Goal: Complete application form

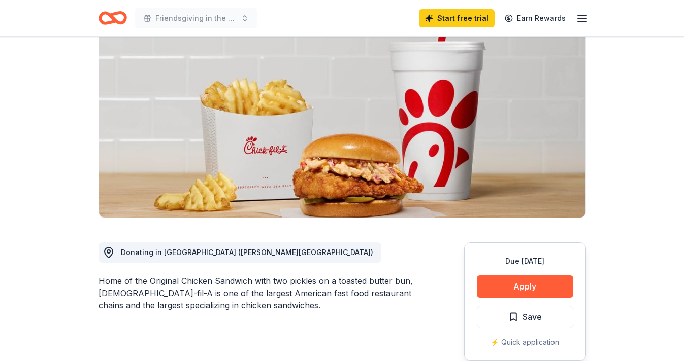
scroll to position [119, 0]
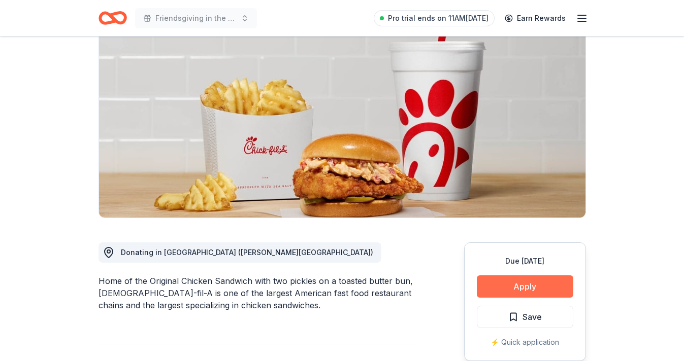
click at [559, 276] on button "Apply" at bounding box center [525, 287] width 96 height 22
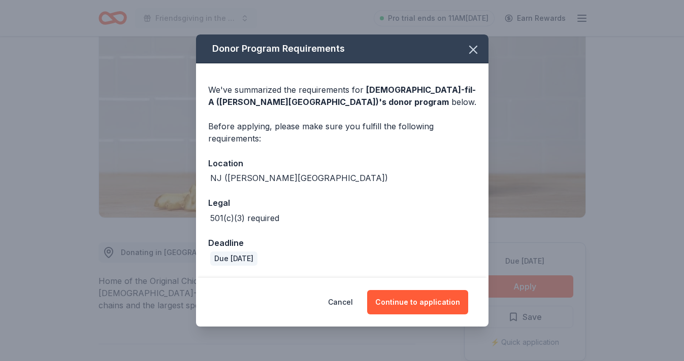
click at [249, 248] on div "Deadline" at bounding box center [342, 243] width 268 height 13
click at [249, 255] on div "Due [DATE]" at bounding box center [233, 259] width 47 height 14
click at [437, 301] on button "Continue to application" at bounding box center [417, 302] width 101 height 24
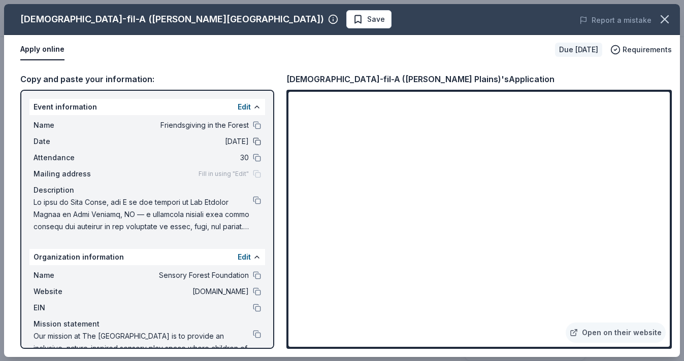
click at [254, 142] on button at bounding box center [257, 142] width 8 height 8
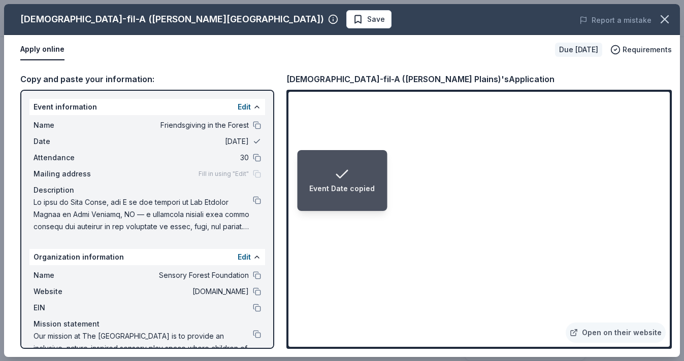
click at [254, 143] on button at bounding box center [257, 142] width 8 height 8
click at [236, 143] on span "11/15/25" at bounding box center [175, 142] width 147 height 12
click at [241, 109] on button "Edit" at bounding box center [244, 107] width 13 height 12
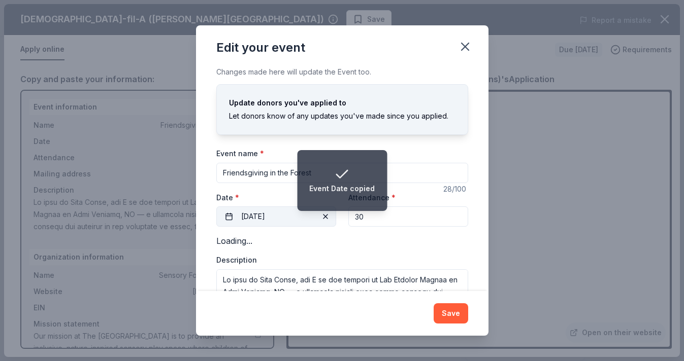
click at [274, 214] on button "11/15/2025" at bounding box center [276, 217] width 120 height 20
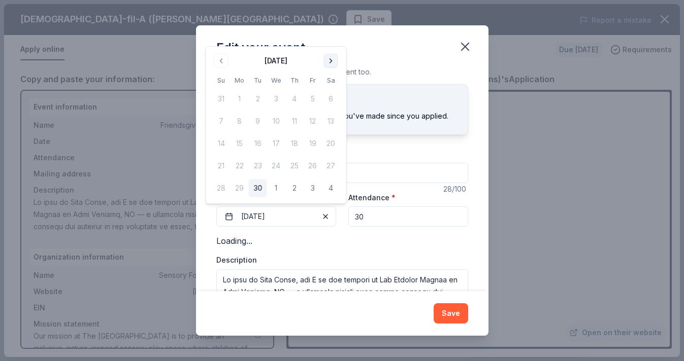
click at [327, 61] on button "Go to next month" at bounding box center [331, 61] width 14 height 14
click at [326, 65] on button "Go to next month" at bounding box center [331, 61] width 14 height 14
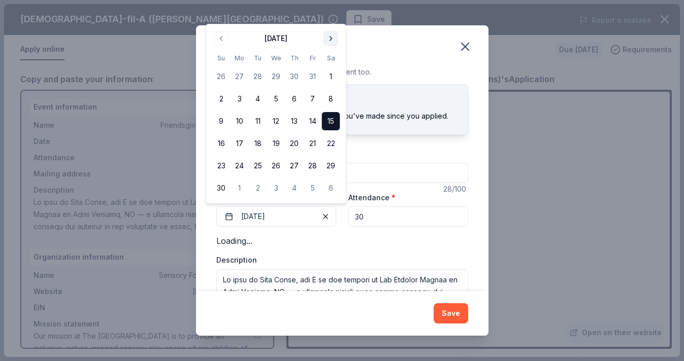
click at [331, 45] on button "Go to next month" at bounding box center [331, 38] width 14 height 14
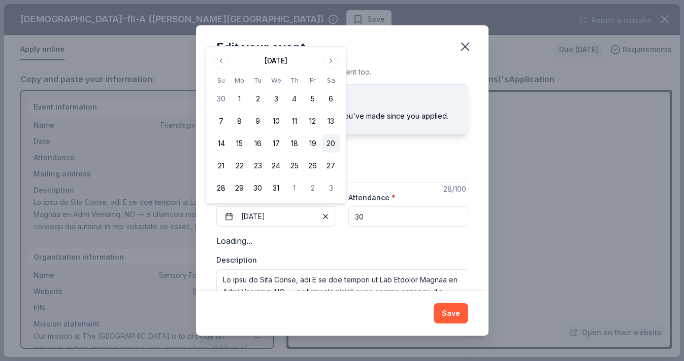
click at [337, 144] on button "20" at bounding box center [331, 144] width 18 height 18
click at [386, 243] on div "Loading..." at bounding box center [342, 241] width 252 height 12
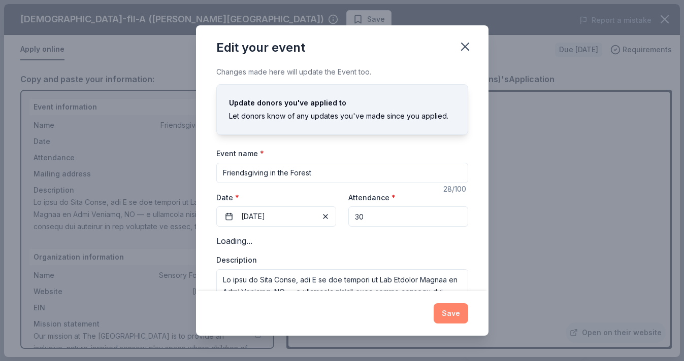
click at [446, 305] on button "Save" at bounding box center [451, 314] width 35 height 20
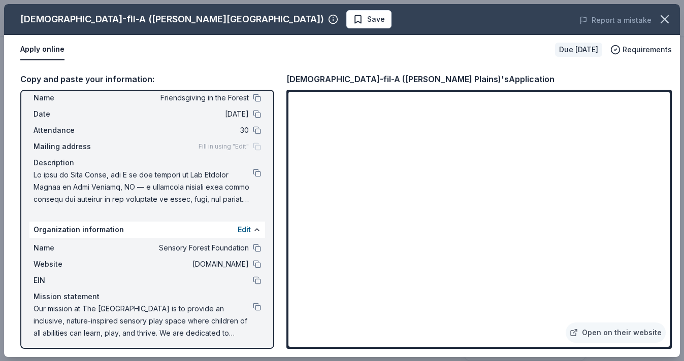
scroll to position [27, 0]
click at [249, 128] on div "Attendance 30" at bounding box center [147, 131] width 227 height 12
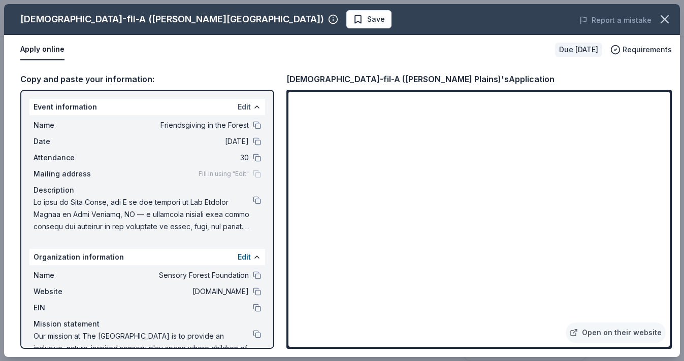
scroll to position [0, 0]
click at [241, 105] on button "Edit" at bounding box center [244, 107] width 13 height 12
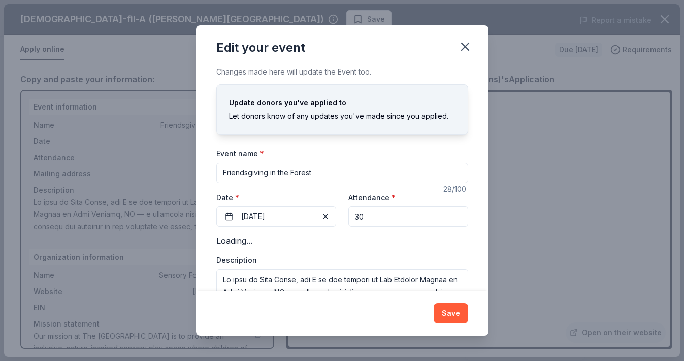
drag, startPoint x: 383, startPoint y: 217, endPoint x: 338, endPoint y: 215, distance: 45.7
click at [338, 215] on div "Event website https://www.thesensoryforest.com Attendance * 30 Date * 12/20/2025" at bounding box center [342, 209] width 252 height 36
type input "75"
click at [449, 312] on button "Save" at bounding box center [451, 314] width 35 height 20
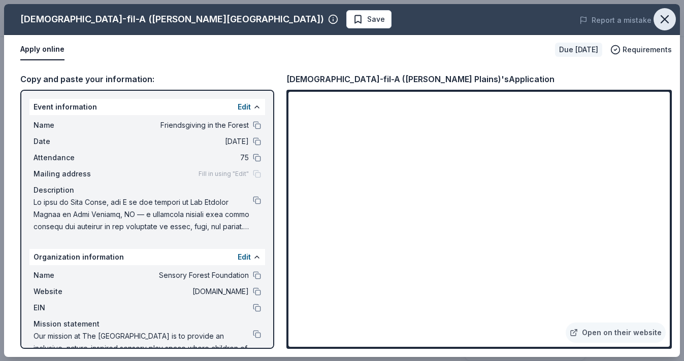
click at [668, 19] on icon "button" at bounding box center [664, 19] width 14 height 14
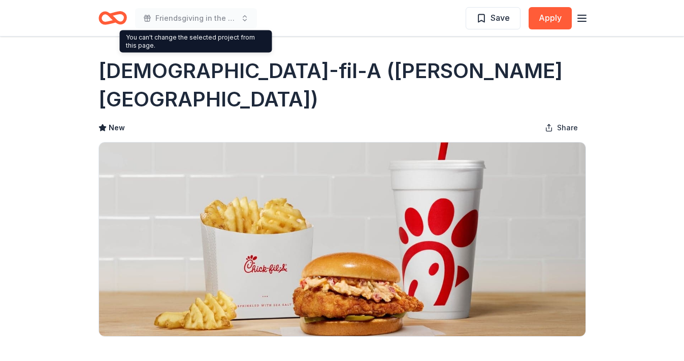
click at [236, 17] on span "Friendsgiving in the Forest" at bounding box center [195, 18] width 81 height 12
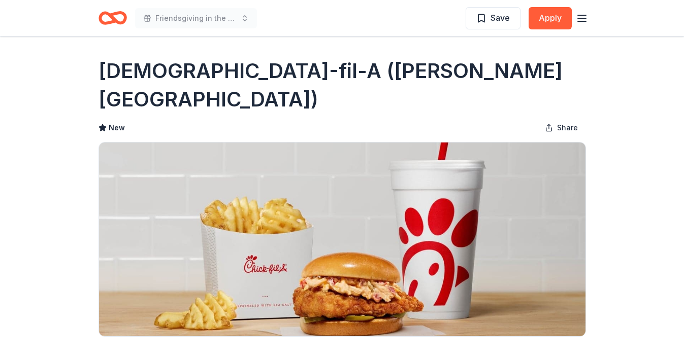
click at [227, 19] on span "Friendsgiving in the Forest" at bounding box center [195, 18] width 81 height 12
click at [572, 17] on div "Save Apply" at bounding box center [527, 18] width 122 height 24
click at [578, 17] on icon "button" at bounding box center [582, 18] width 12 height 12
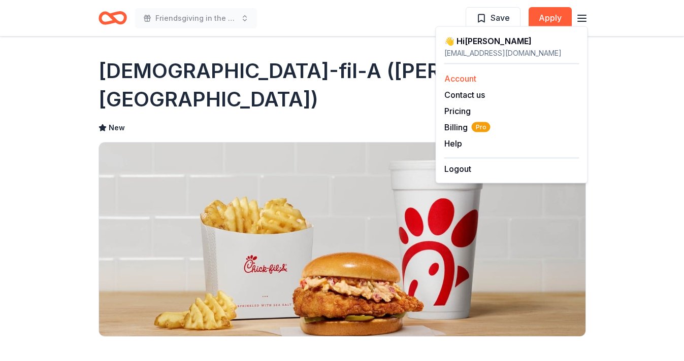
click at [467, 82] on link "Account" at bounding box center [460, 79] width 32 height 10
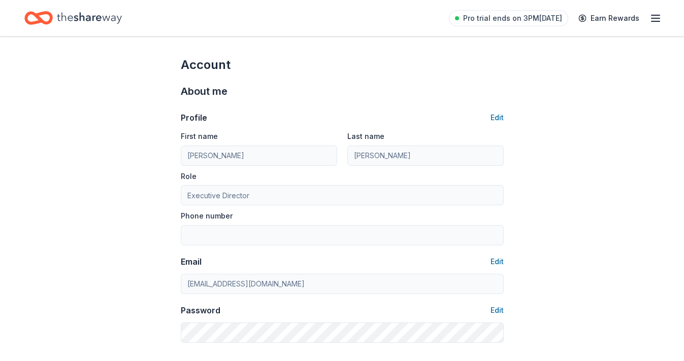
scroll to position [60, 0]
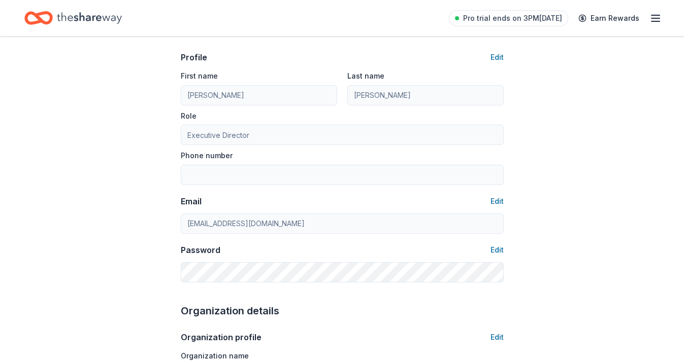
click at [246, 166] on input "Phone number" at bounding box center [342, 175] width 323 height 20
click at [246, 169] on input "Phone number" at bounding box center [342, 175] width 323 height 20
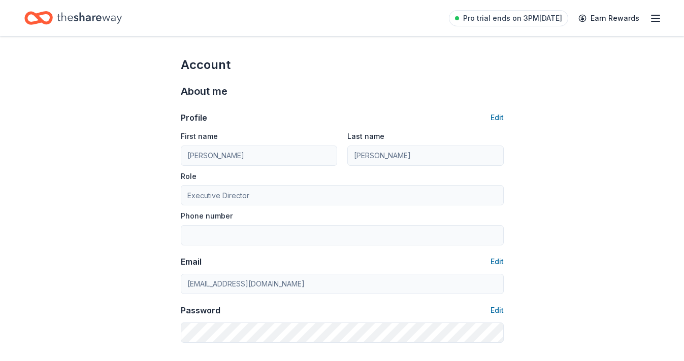
scroll to position [0, 0]
click at [659, 20] on icon "button" at bounding box center [655, 18] width 12 height 12
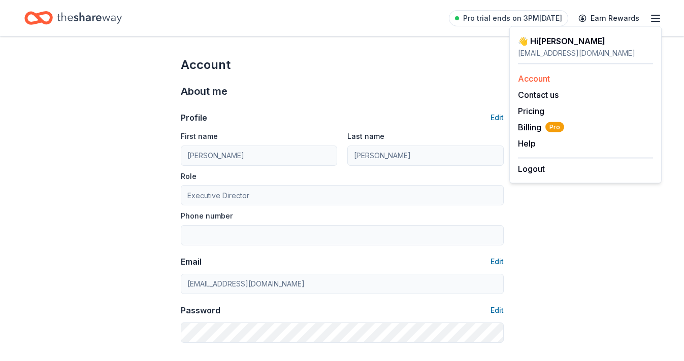
click at [538, 79] on link "Account" at bounding box center [534, 79] width 32 height 10
click at [104, 21] on icon "Home" at bounding box center [89, 18] width 65 height 21
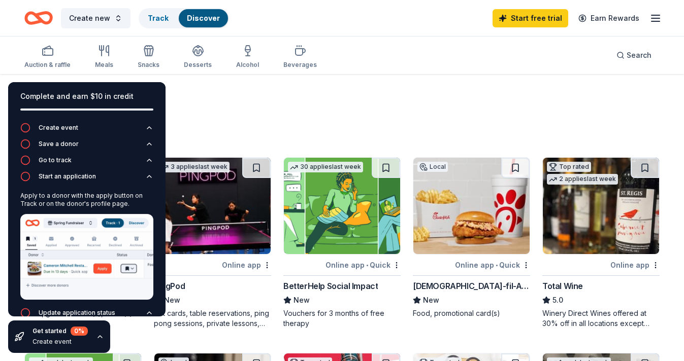
scroll to position [24, 0]
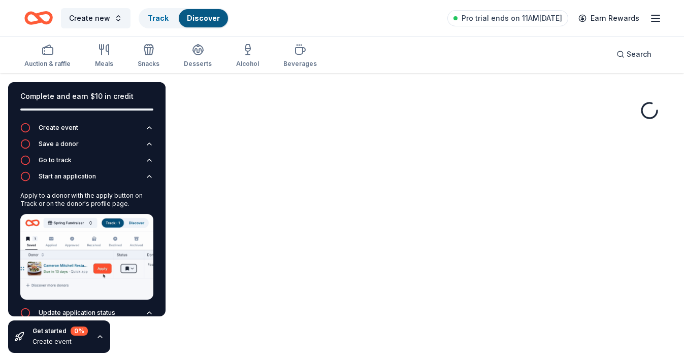
click at [392, 58] on div "Auction & raffle Meals Snacks Desserts Alcohol Beverages Search" at bounding box center [341, 55] width 635 height 38
